Goal: Information Seeking & Learning: Understand process/instructions

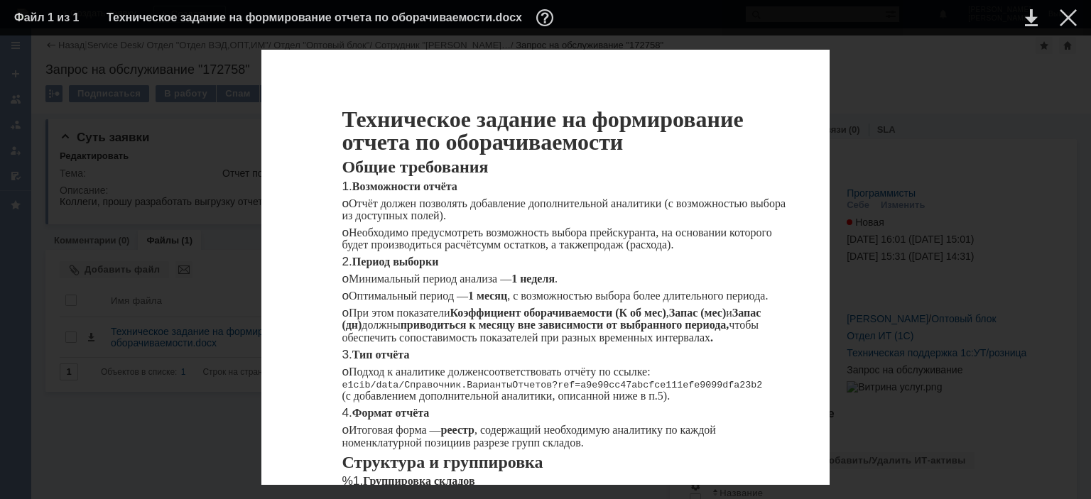
scroll to position [77, 0]
drag, startPoint x: 377, startPoint y: 206, endPoint x: 558, endPoint y: 210, distance: 181.1
drag, startPoint x: 381, startPoint y: 220, endPoint x: 493, endPoint y: 217, distance: 111.5
click at [493, 290] on p "o Оптимальный период — 1 месяц , с возможностью выбора более длительного период…" at bounding box center [564, 296] width 447 height 12
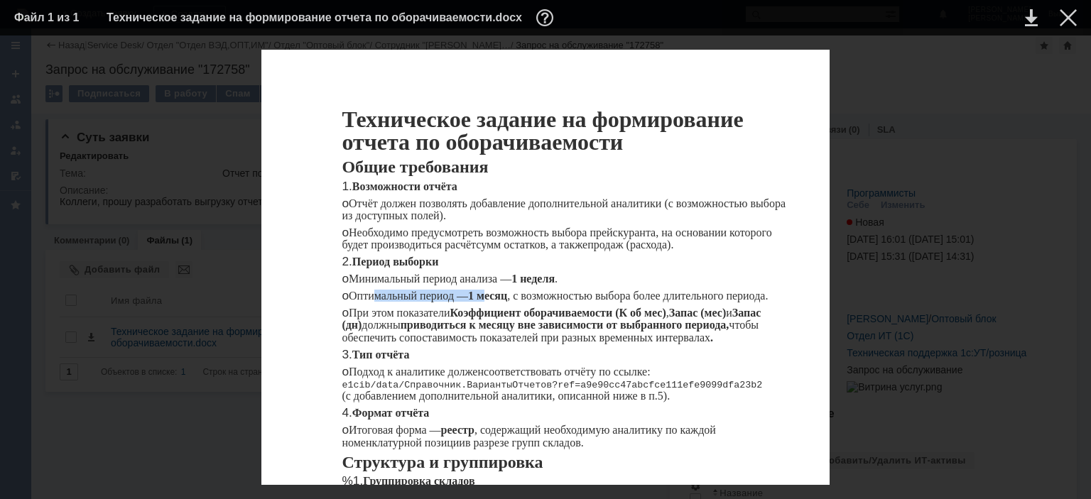
scroll to position [153, 0]
drag, startPoint x: 408, startPoint y: 223, endPoint x: 641, endPoint y: 220, distance: 233.6
click at [641, 366] on p "o П одход к аналитике долж ен соответствовать отчёту по ссылке: e1cib/data/Спра…" at bounding box center [564, 384] width 447 height 37
drag, startPoint x: 371, startPoint y: 190, endPoint x: 676, endPoint y: 196, distance: 304.6
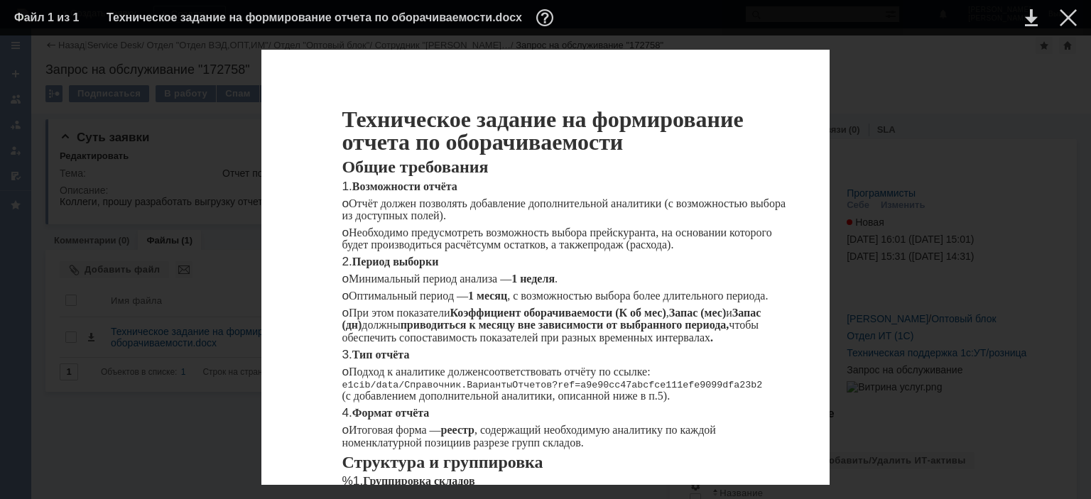
click at [676, 488] on span "В отчёте необходимо сгруппировать данные по следующим типам складов:" at bounding box center [523, 494] width 365 height 12
click at [1060, 24] on div at bounding box center [1067, 17] width 17 height 17
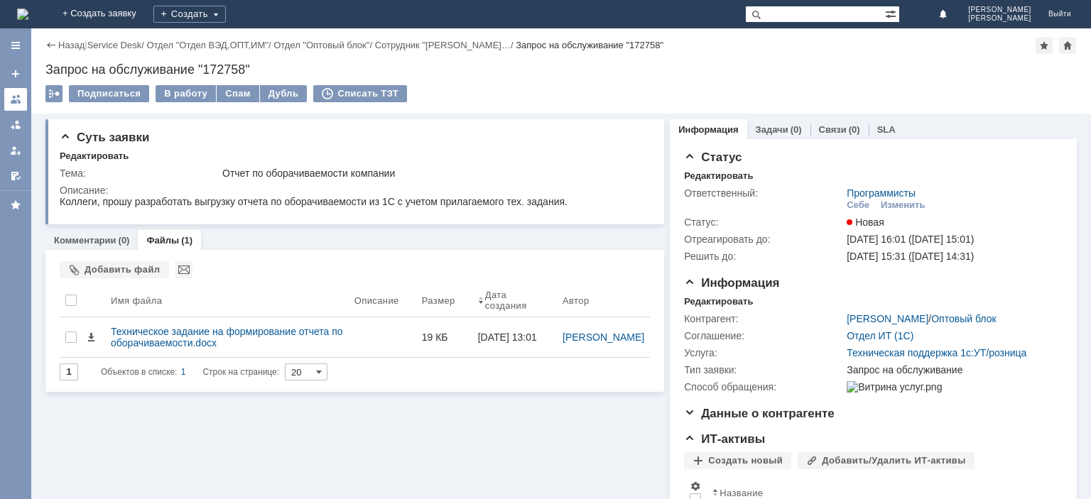
click at [7, 97] on link at bounding box center [15, 99] width 23 height 23
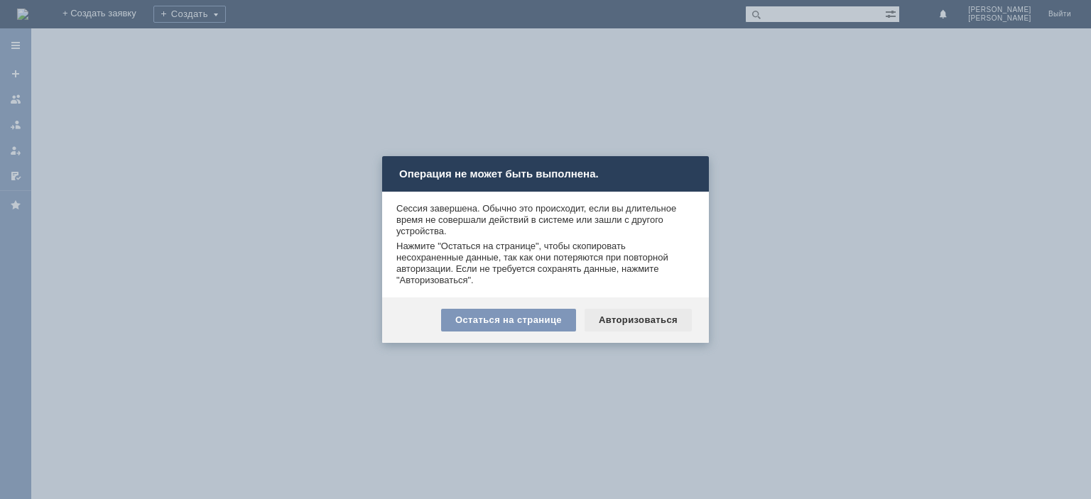
click at [615, 319] on div "Авторизоваться" at bounding box center [637, 320] width 107 height 23
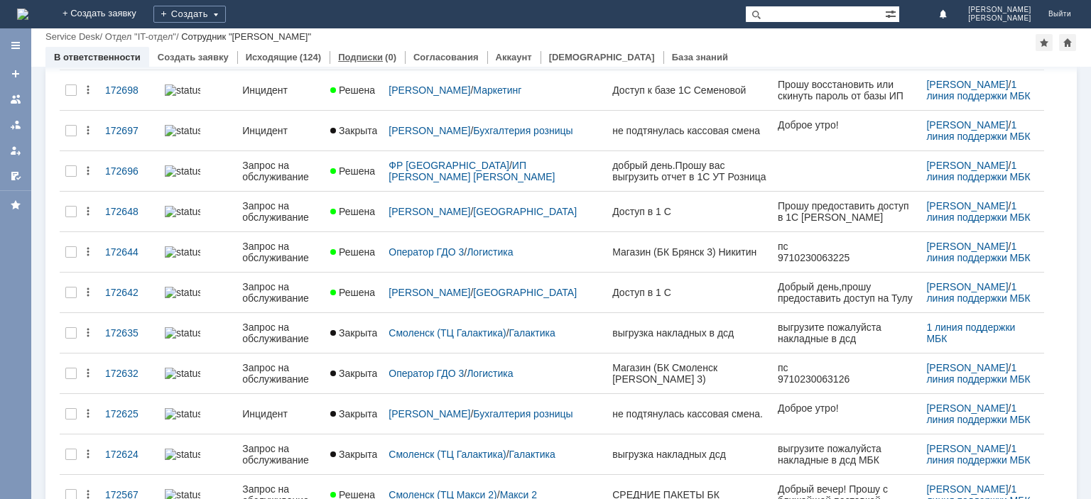
scroll to position [171, 0]
